Goal: Transaction & Acquisition: Purchase product/service

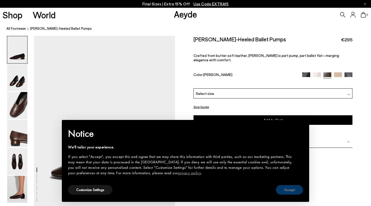
click at [287, 190] on button "Accept" at bounding box center [289, 190] width 27 height 10
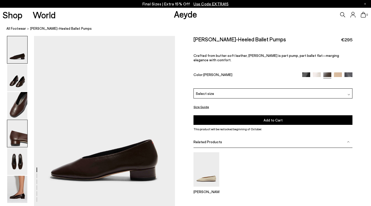
click at [15, 135] on img at bounding box center [17, 133] width 20 height 27
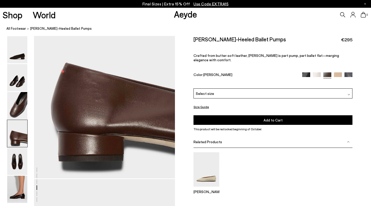
scroll to position [595, 0]
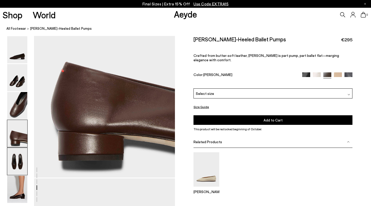
click at [8, 165] on img at bounding box center [17, 161] width 20 height 27
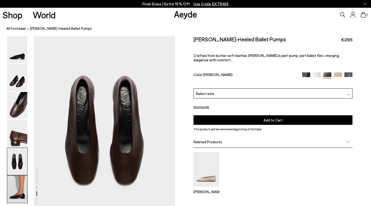
click at [16, 192] on img at bounding box center [17, 188] width 20 height 27
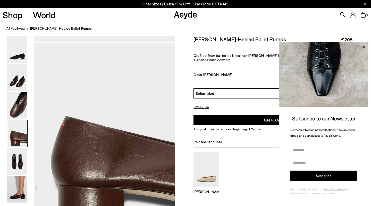
scroll to position [453, 0]
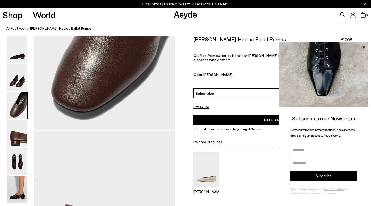
click at [365, 46] on icon at bounding box center [364, 46] width 3 height 3
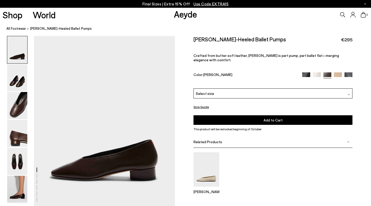
scroll to position [0, 0]
click at [15, 29] on link "All Footwear" at bounding box center [16, 28] width 20 height 5
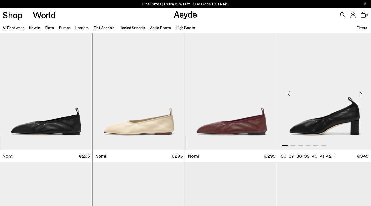
click at [362, 94] on div "Next slide" at bounding box center [360, 93] width 15 height 15
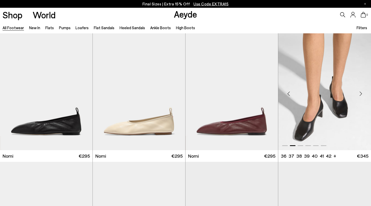
click at [362, 94] on div "Next slide" at bounding box center [360, 93] width 15 height 15
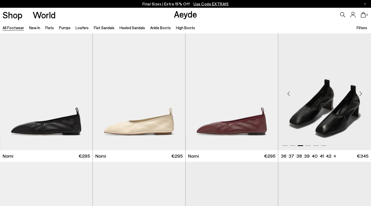
click at [362, 94] on div "Next slide" at bounding box center [360, 93] width 15 height 15
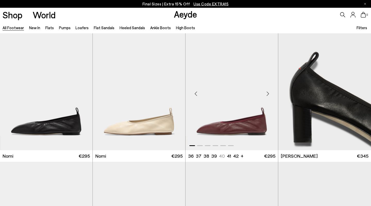
scroll to position [141, 0]
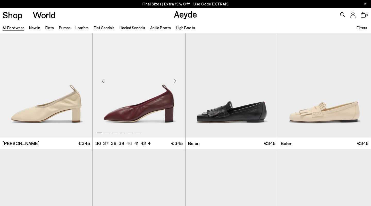
click at [175, 82] on div "Next slide" at bounding box center [174, 80] width 15 height 15
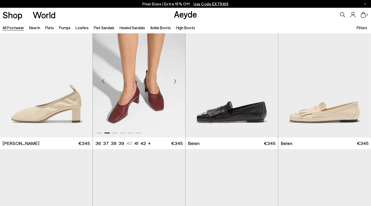
click at [175, 82] on div "Next slide" at bounding box center [174, 80] width 15 height 15
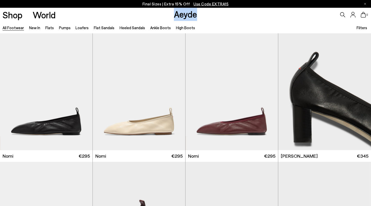
drag, startPoint x: 203, startPoint y: 15, endPoint x: 165, endPoint y: 14, distance: 38.7
click at [165, 14] on div "Shop World Aeyde 0" at bounding box center [185, 15] width 371 height 14
copy link "Aeyde"
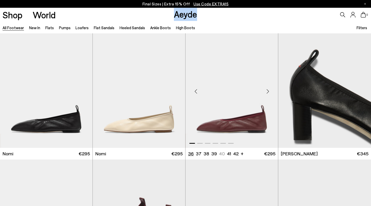
scroll to position [0, 0]
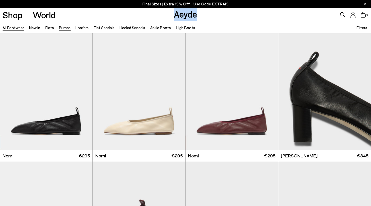
click at [63, 29] on link "Pumps" at bounding box center [65, 27] width 12 height 5
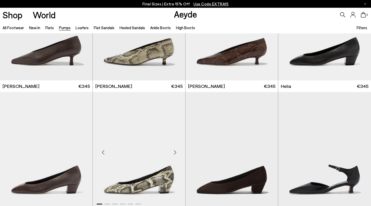
scroll to position [308, 0]
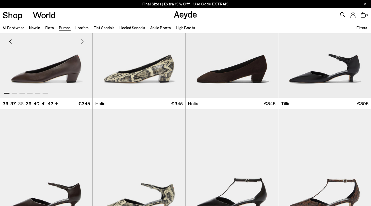
click at [82, 43] on div "Next slide" at bounding box center [82, 41] width 15 height 15
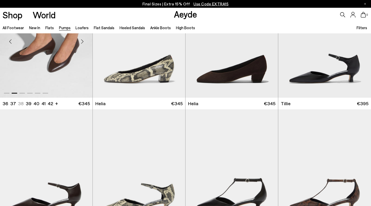
click at [82, 43] on div "Next slide" at bounding box center [82, 41] width 15 height 15
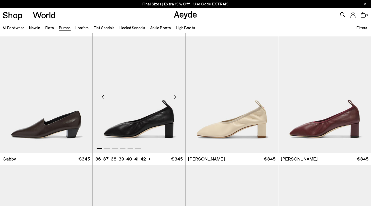
scroll to position [775, 0]
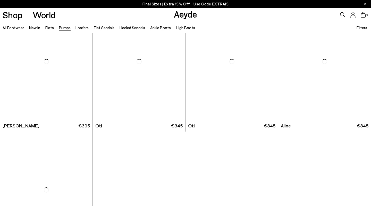
scroll to position [2102, 0]
